Goal: Transaction & Acquisition: Obtain resource

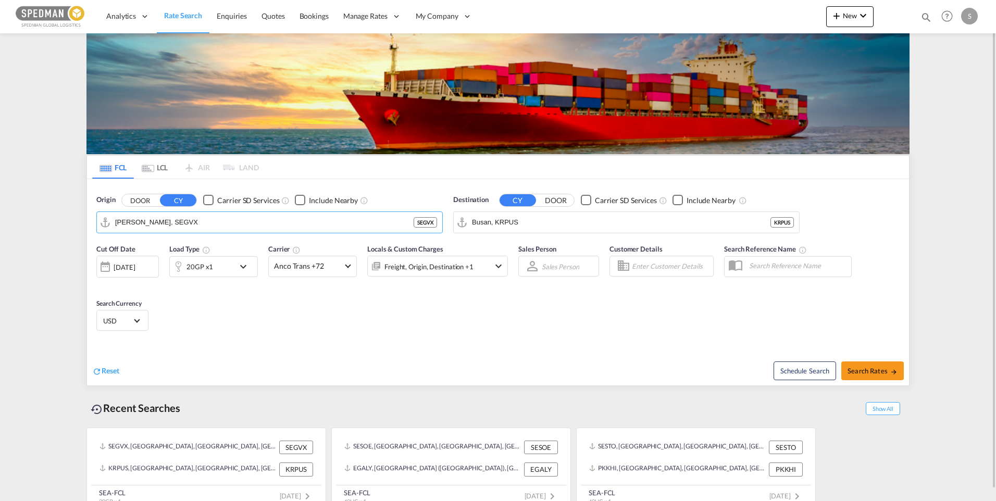
drag, startPoint x: 186, startPoint y: 223, endPoint x: 65, endPoint y: 230, distance: 121.5
click at [65, 230] on md-content "Analytics Dashboard Rate Search Enquiries Quotes Bookings" at bounding box center [498, 250] width 996 height 501
drag, startPoint x: 172, startPoint y: 230, endPoint x: 84, endPoint y: 216, distance: 89.1
click at [84, 216] on div "FCL LCL AIR LAND FCL LCL AIR LAND Origin DOOR CY Carrier SD Services Include Ne…" at bounding box center [497, 272] width 833 height 479
drag, startPoint x: 159, startPoint y: 224, endPoint x: 100, endPoint y: 210, distance: 60.4
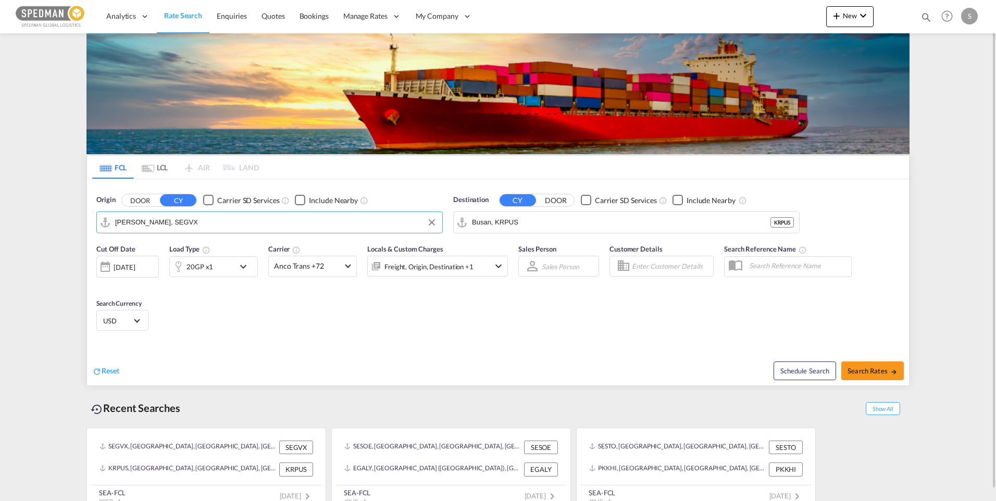
click at [100, 210] on div "Origin DOOR CY Carrier SD Services Include Nearby [PERSON_NAME], SEGVX" at bounding box center [269, 214] width 346 height 39
click at [153, 244] on div "Gothen burg ([GEOGRAPHIC_DATA]) [GEOGRAPHIC_DATA] SEGOT" at bounding box center [196, 250] width 198 height 31
type input "[GEOGRAPHIC_DATA] ([GEOGRAPHIC_DATA]), [GEOGRAPHIC_DATA]"
drag, startPoint x: 573, startPoint y: 224, endPoint x: 465, endPoint y: 216, distance: 108.6
click at [465, 216] on md-input-container "Busan, KRPUS" at bounding box center [626, 222] width 345 height 21
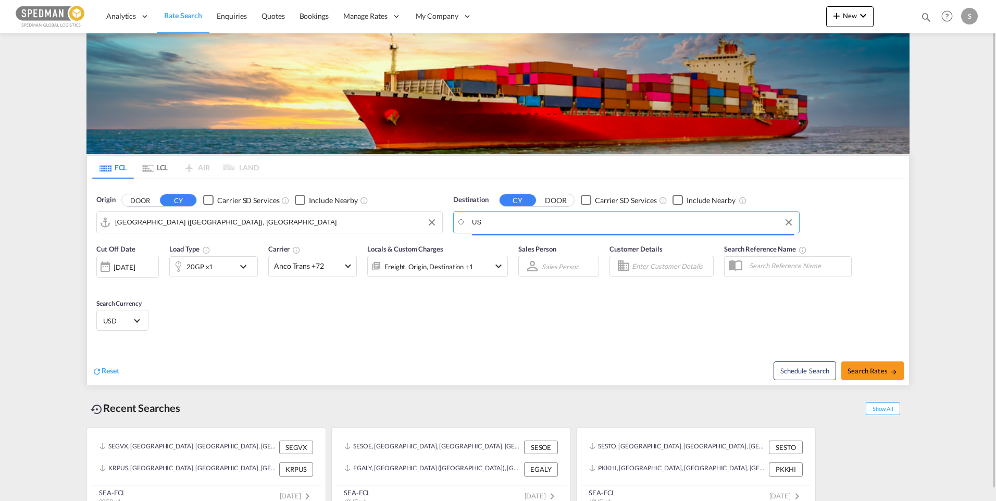
type input "U"
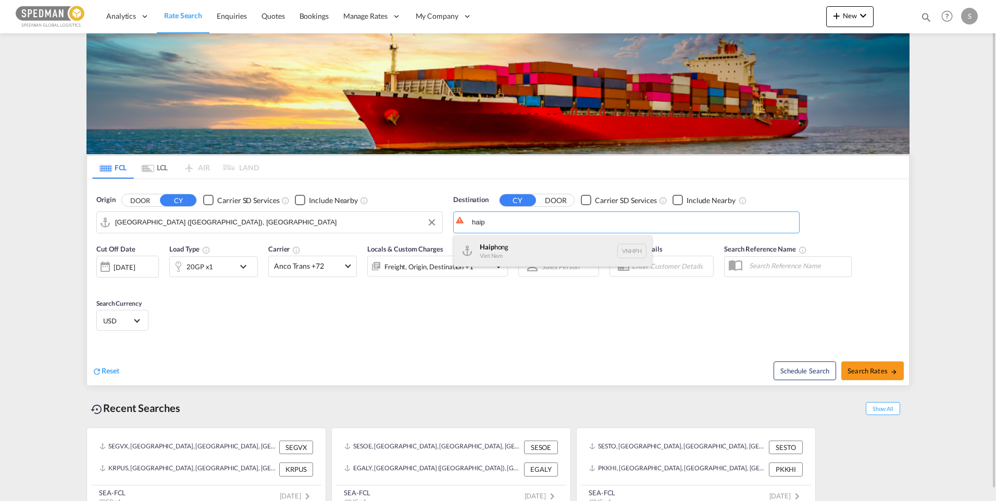
click at [527, 253] on div "Haip hong Viet Nam VNHPH" at bounding box center [553, 250] width 198 height 31
type input "Haiphong, VNHPH"
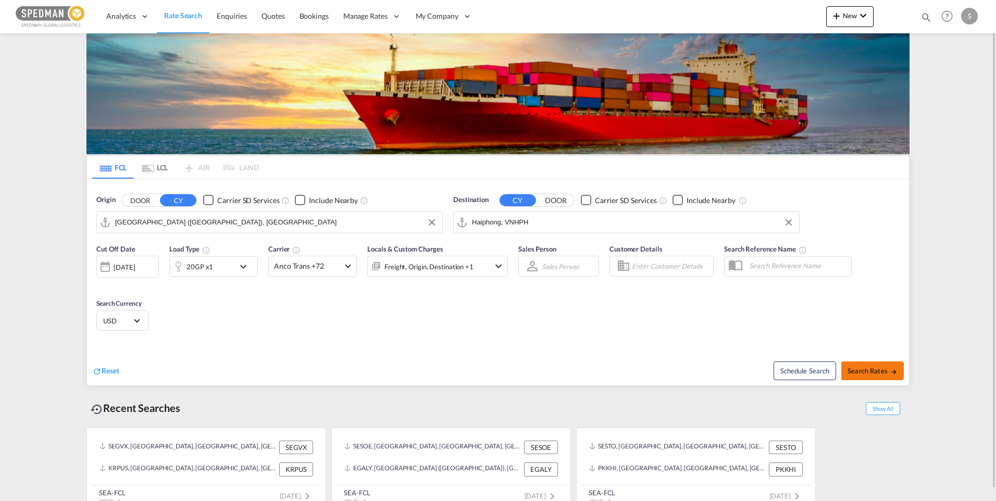
click at [862, 369] on span "Search Rates" at bounding box center [872, 371] width 50 height 8
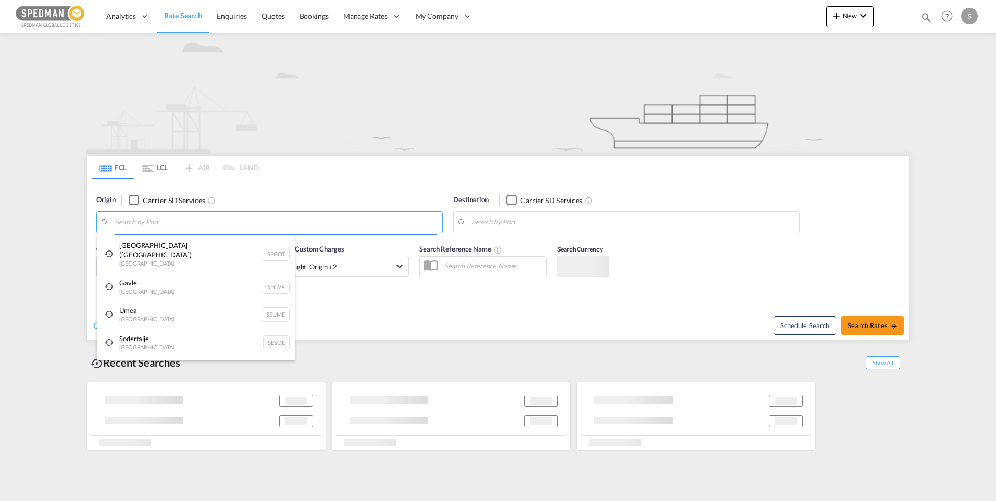
click at [180, 224] on body "Analytics Dashboard Rate Search Enquiries Quotes Bookings" at bounding box center [498, 250] width 996 height 501
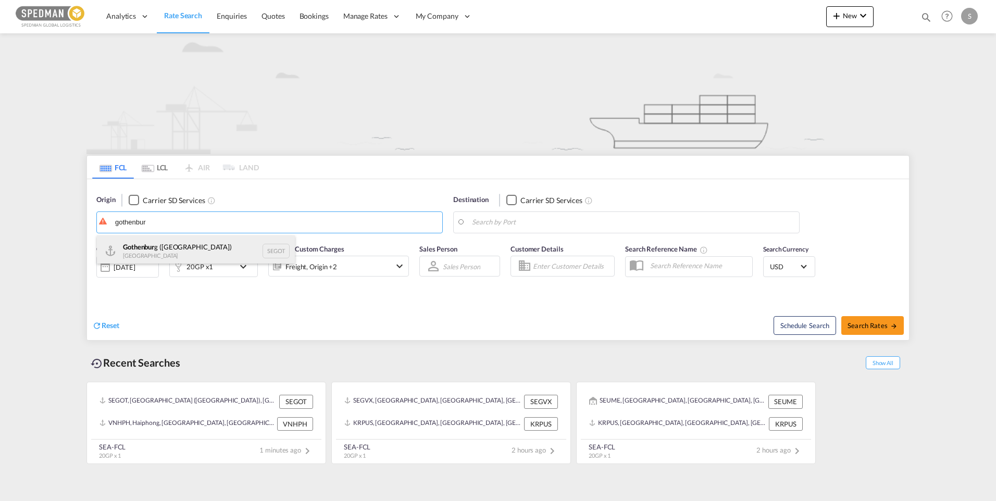
click at [162, 255] on div "Gothenbur g (Goteborg) Sweden SEGOT" at bounding box center [196, 250] width 198 height 31
type input "[GEOGRAPHIC_DATA] ([GEOGRAPHIC_DATA]), [GEOGRAPHIC_DATA]"
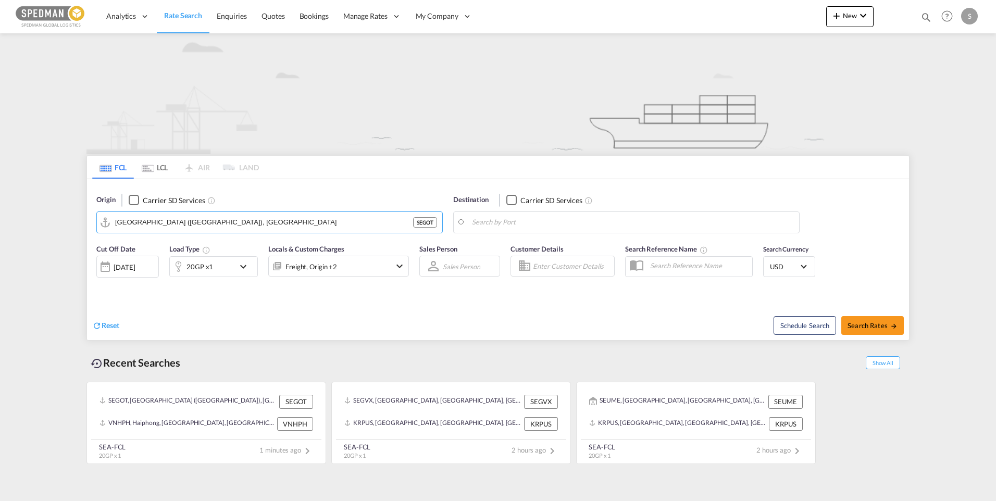
click at [568, 222] on body "Analytics Dashboard Rate Search Enquiries Quotes Bookings" at bounding box center [498, 250] width 996 height 501
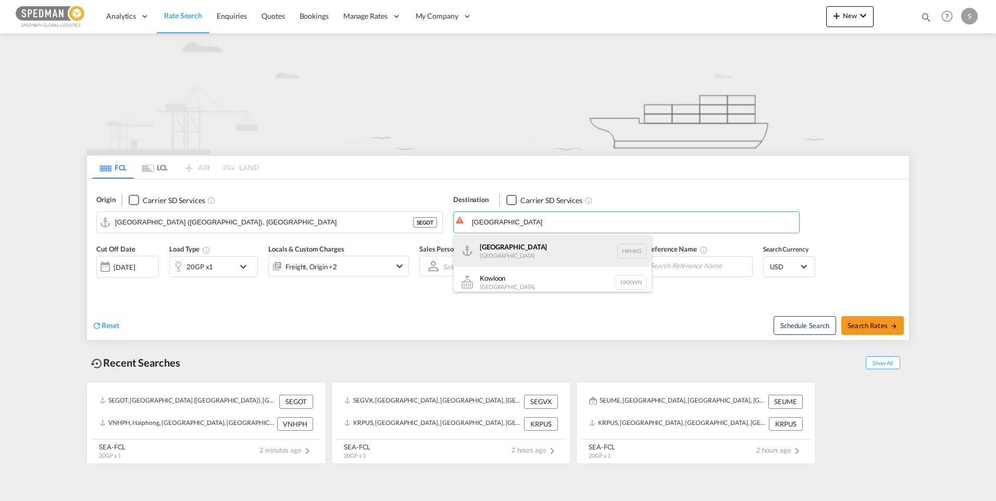
click at [525, 252] on div "Hong Kong Hong Kong HKHKG" at bounding box center [553, 250] width 198 height 31
type input "Hong Kong, HKHKG"
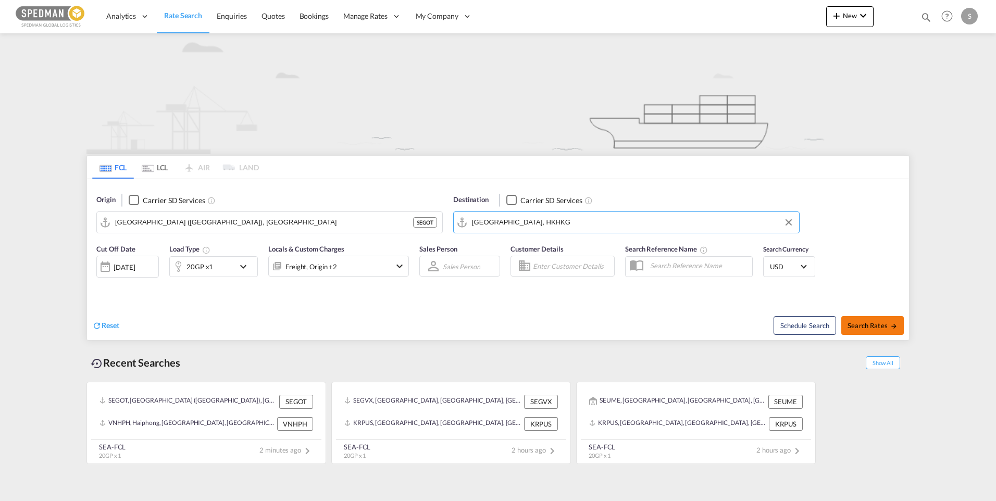
click at [865, 328] on span "Search Rates" at bounding box center [872, 325] width 50 height 8
type input "SEGOT to HKHKG / 8 Sep 2025"
